Goal: Information Seeking & Learning: Understand process/instructions

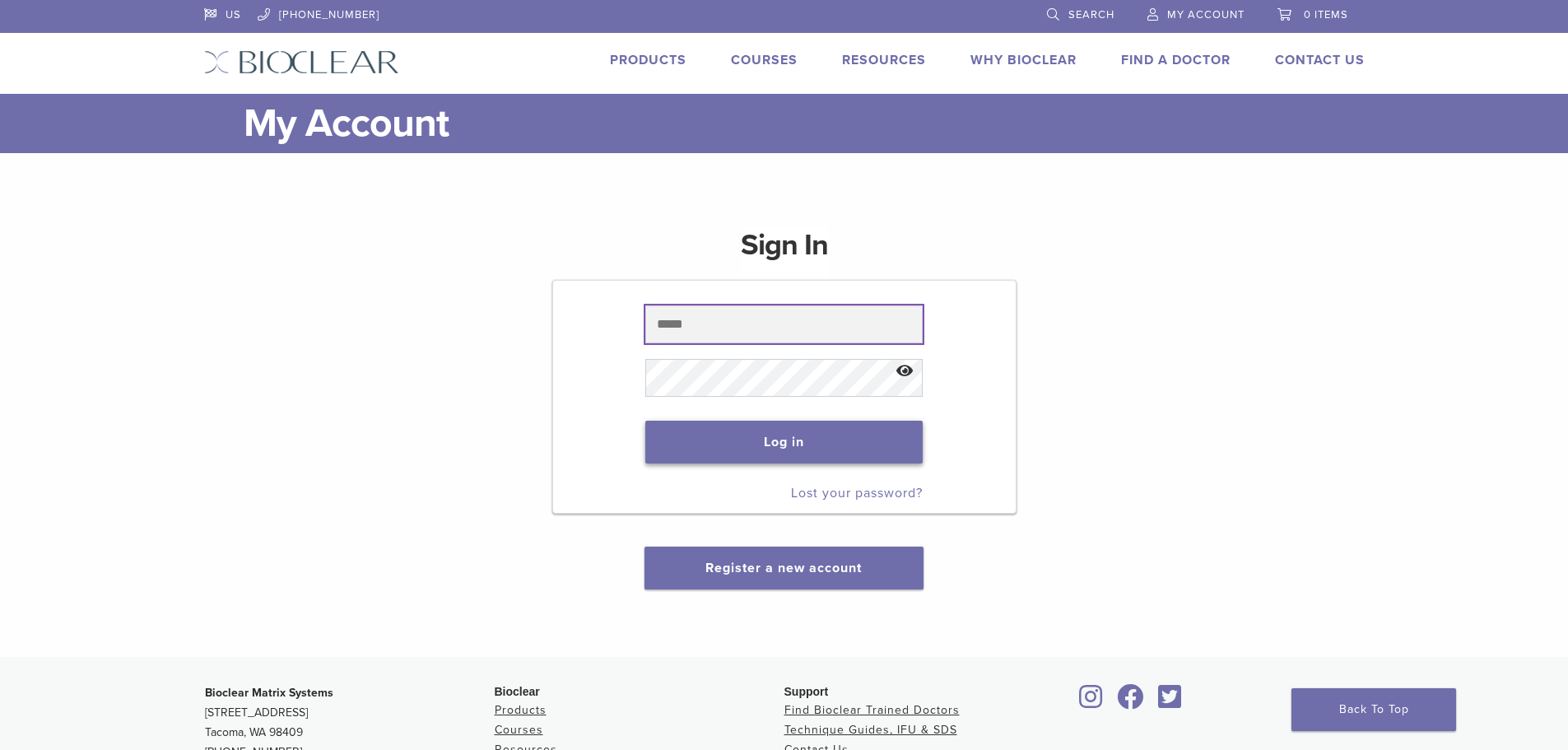
type input "**********"
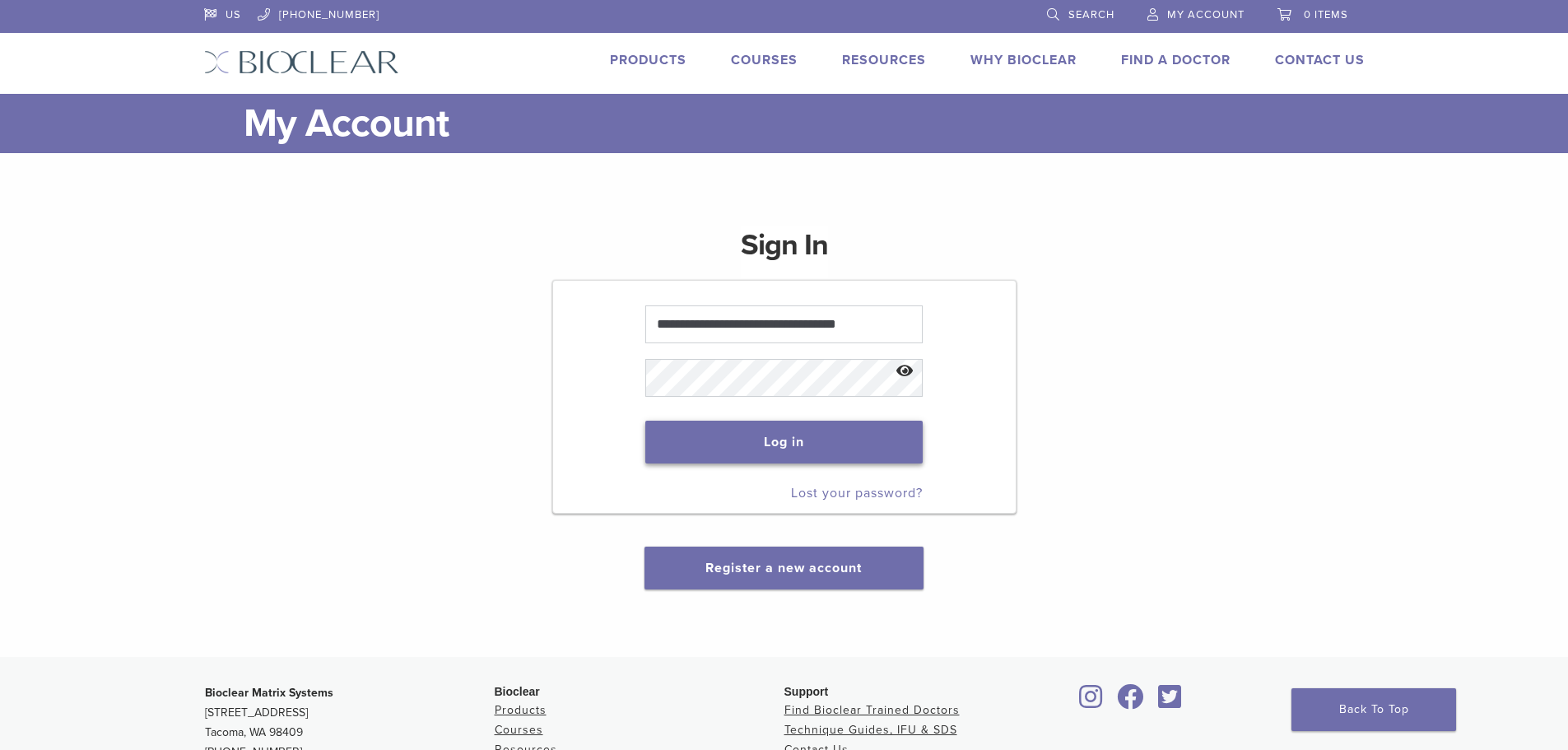
click at [819, 441] on button "Log in" at bounding box center [784, 442] width 277 height 43
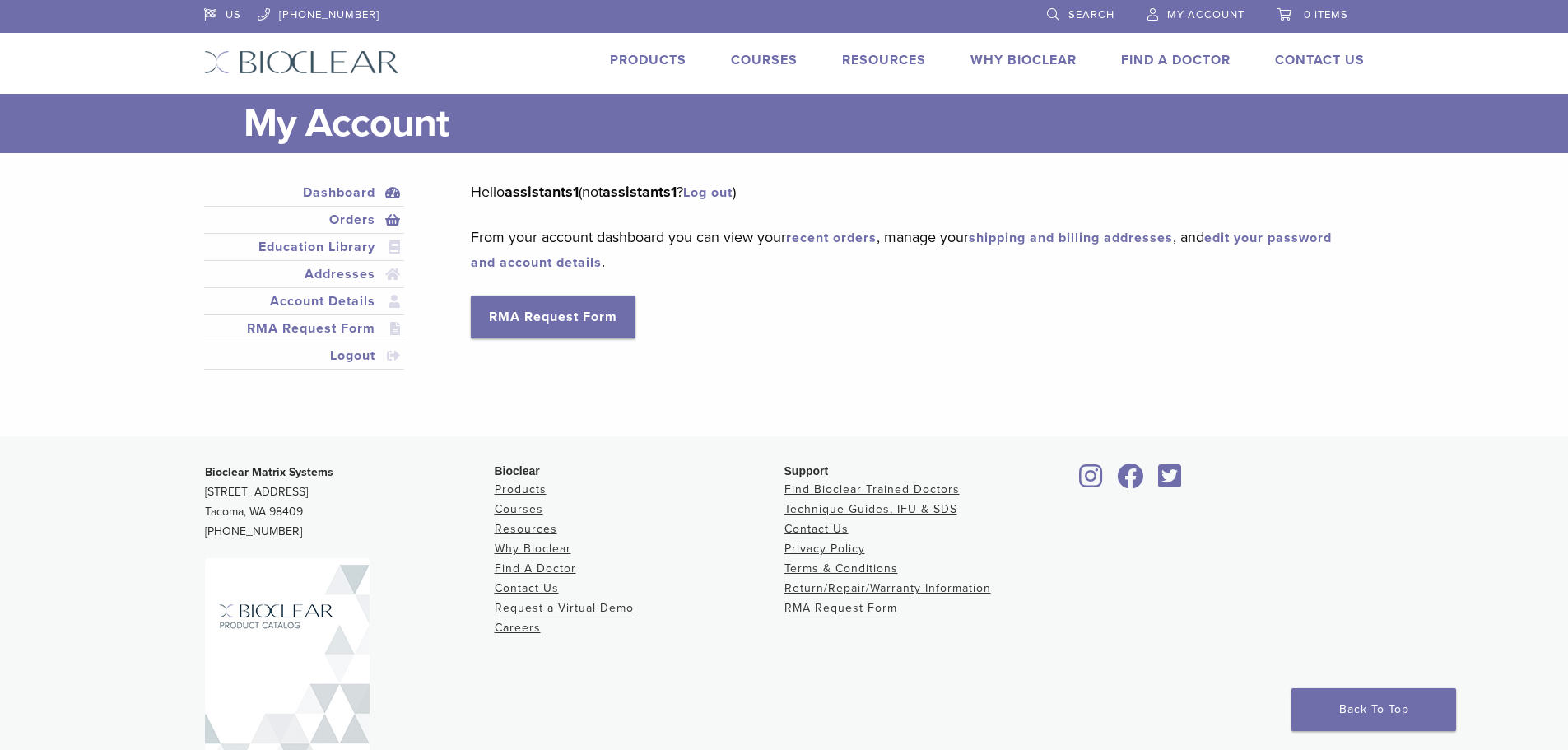
click at [345, 221] on link "Orders" at bounding box center [304, 220] width 194 height 20
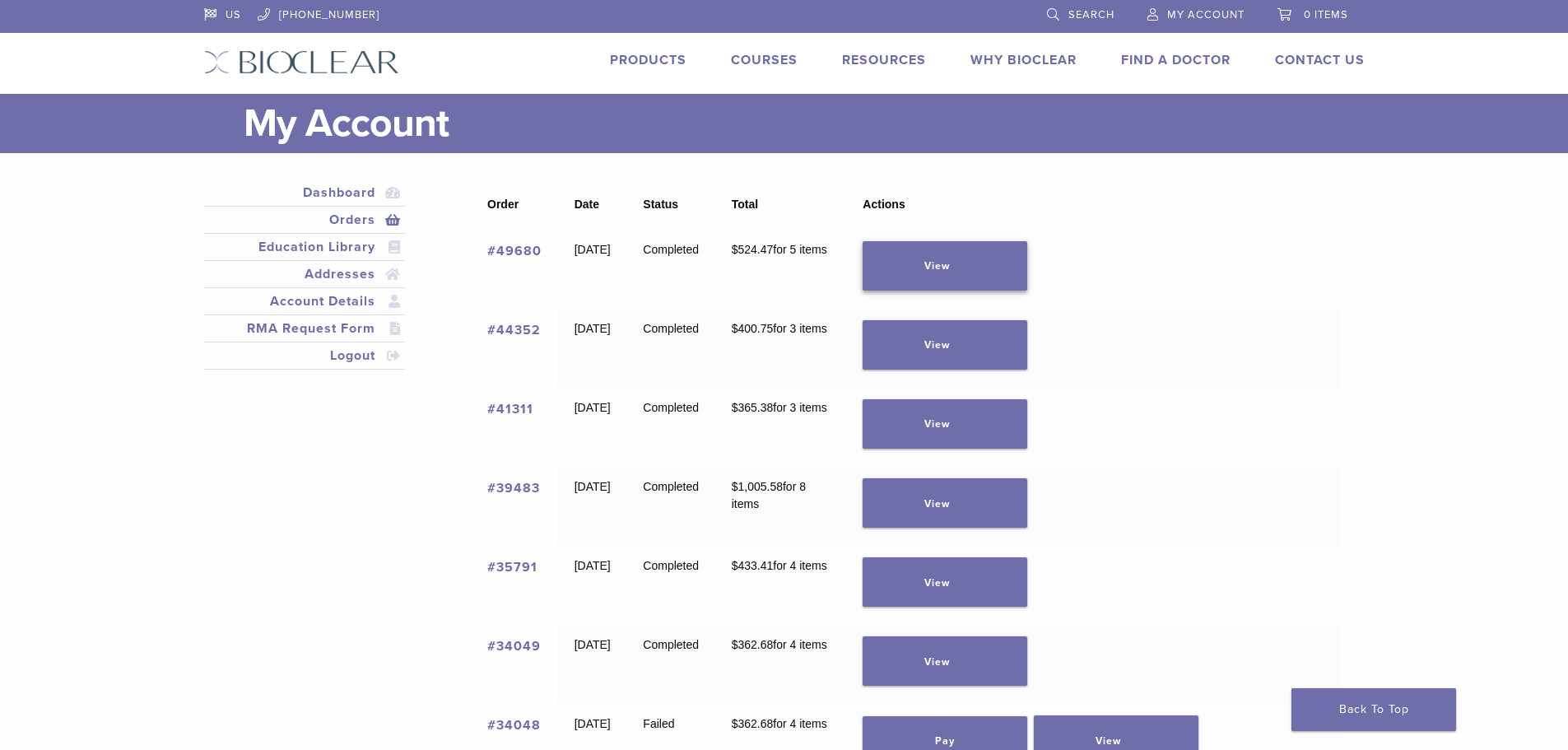
click at [965, 265] on link "View" at bounding box center [944, 266] width 164 height 50
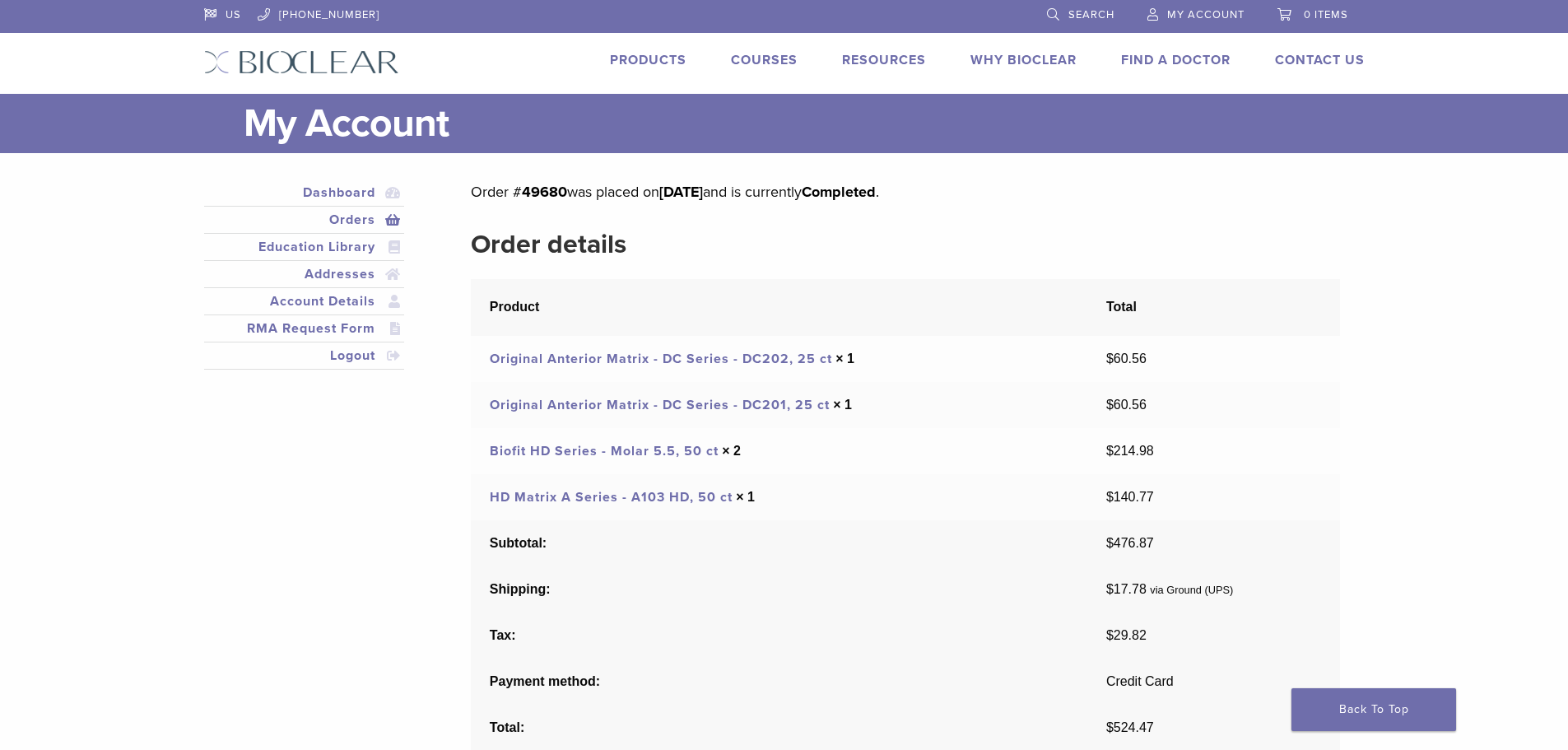
click at [675, 448] on link "Biofit HD Series - Molar 5.5, 50 ct" at bounding box center [604, 451] width 229 height 17
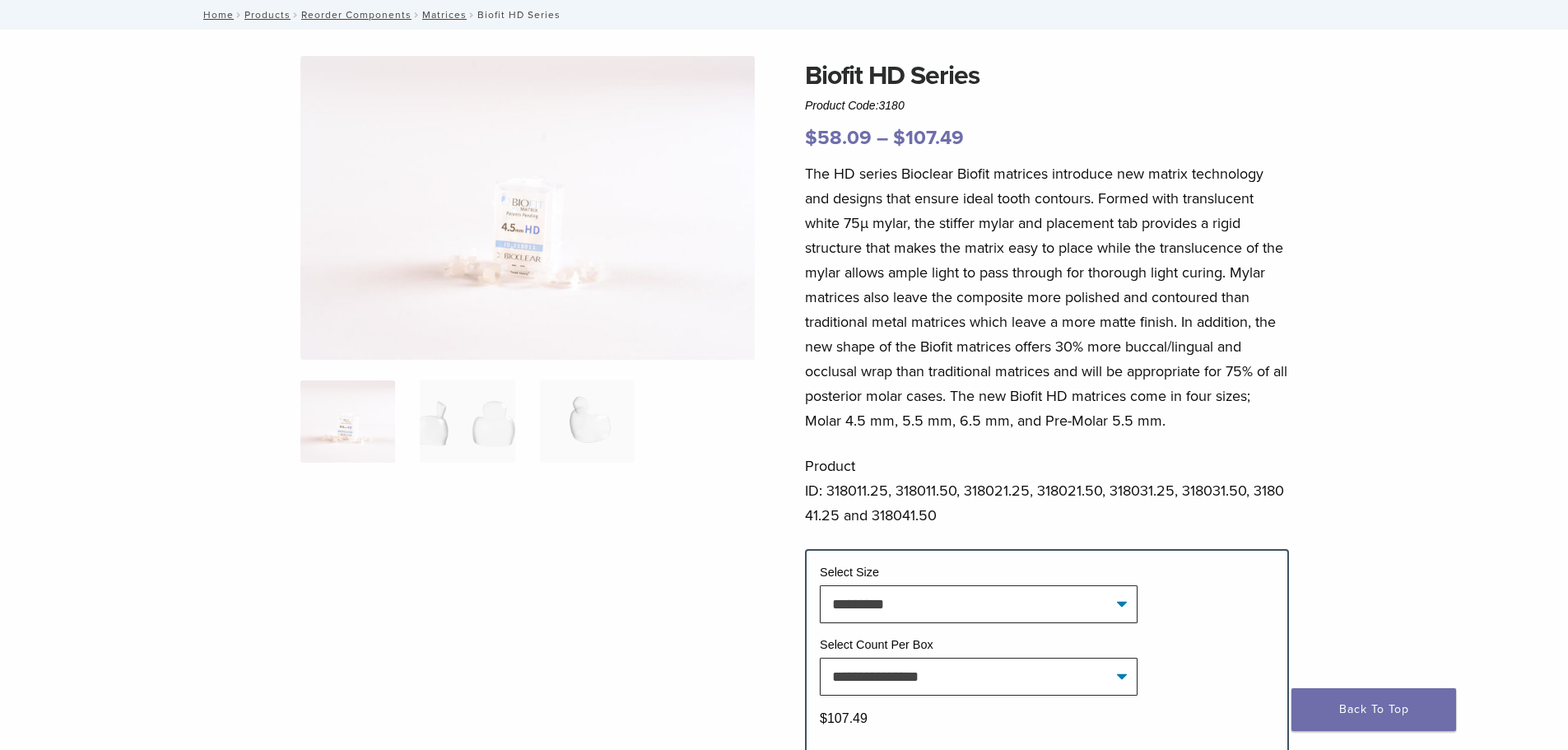
scroll to position [83, 0]
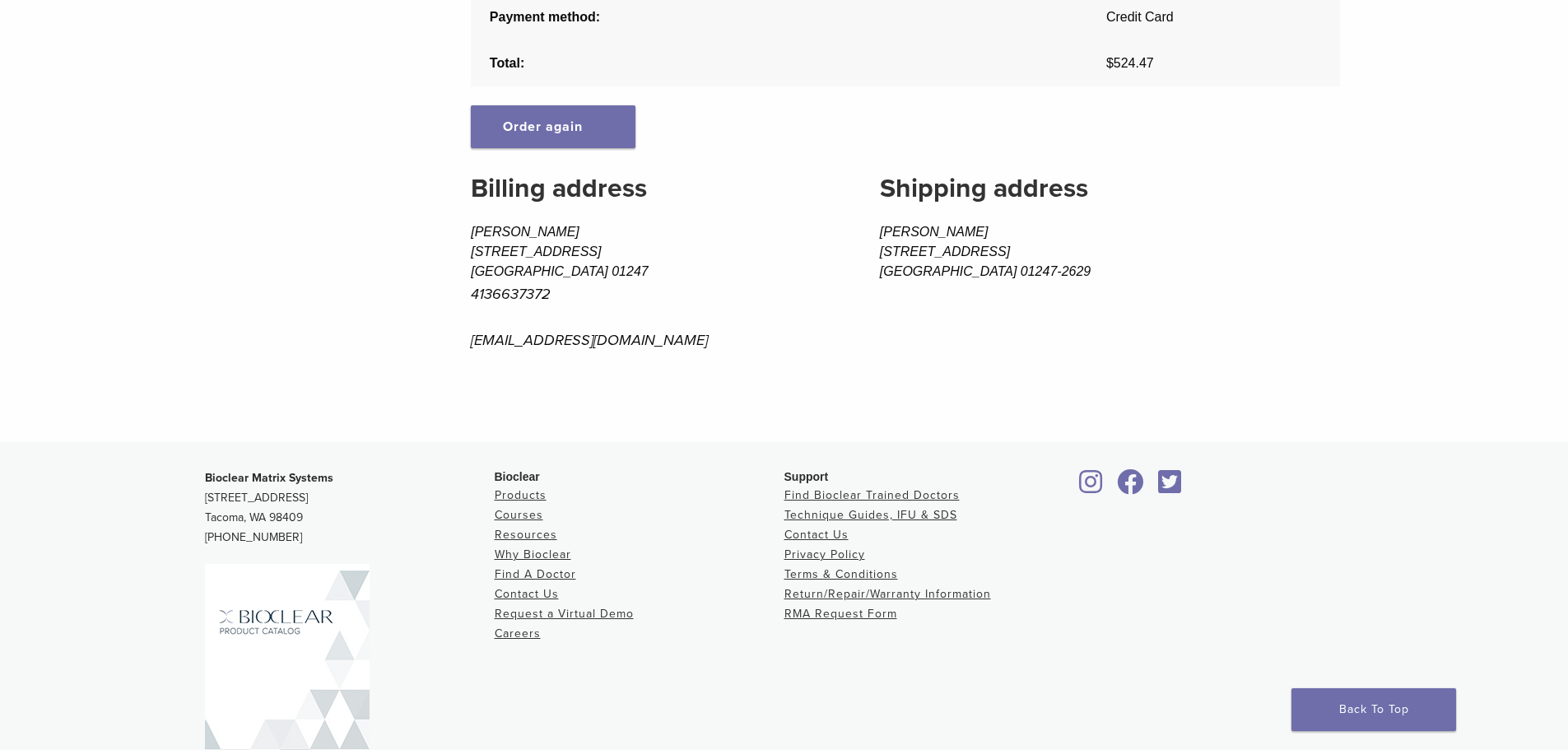
scroll to position [741, 0]
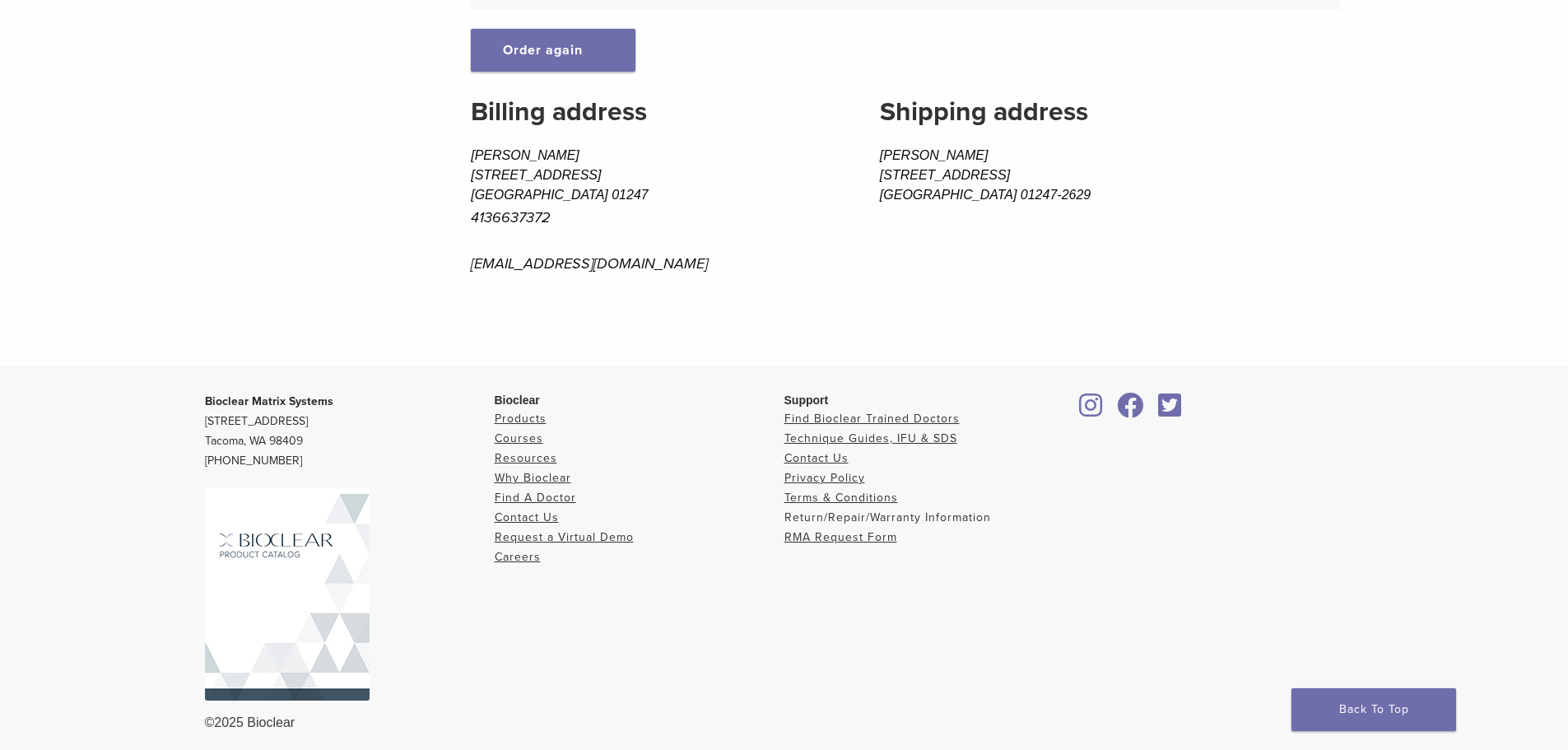
click at [824, 520] on link "Return/Repair/Warranty Information" at bounding box center [887, 518] width 206 height 14
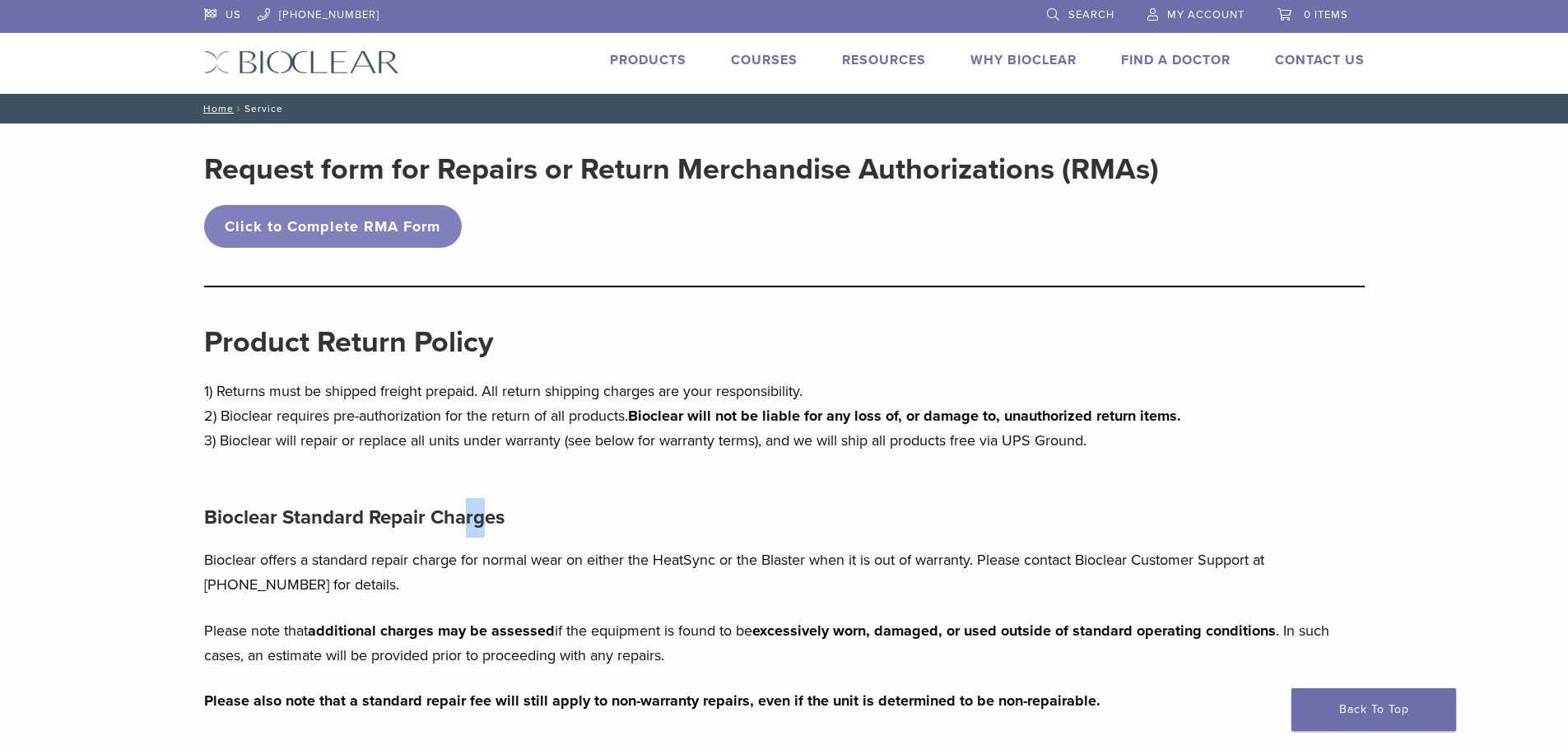
drag, startPoint x: 466, startPoint y: 454, endPoint x: 497, endPoint y: 699, distance: 247.0
